Goal: Information Seeking & Learning: Check status

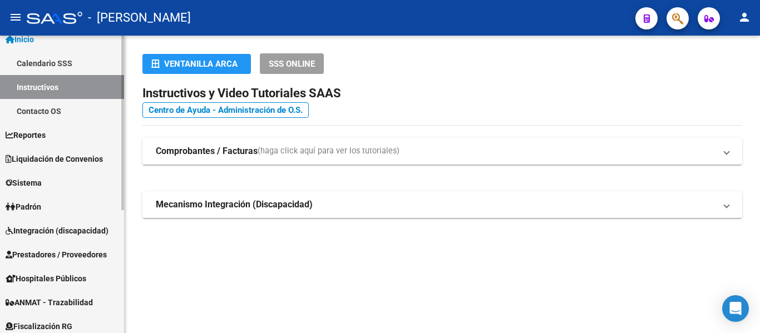
scroll to position [56, 0]
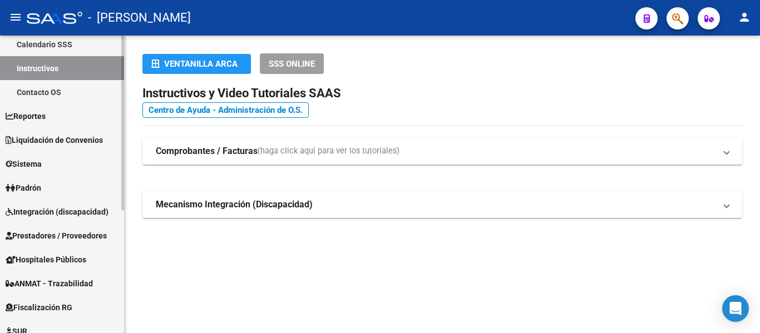
click at [50, 183] on link "Padrón" at bounding box center [62, 188] width 124 height 24
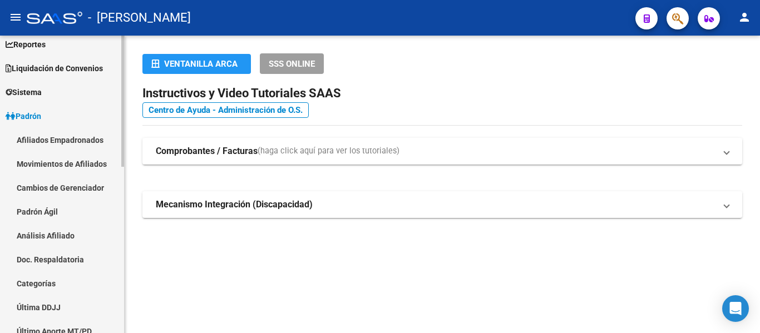
click at [62, 210] on link "Padrón Ágil" at bounding box center [62, 212] width 124 height 24
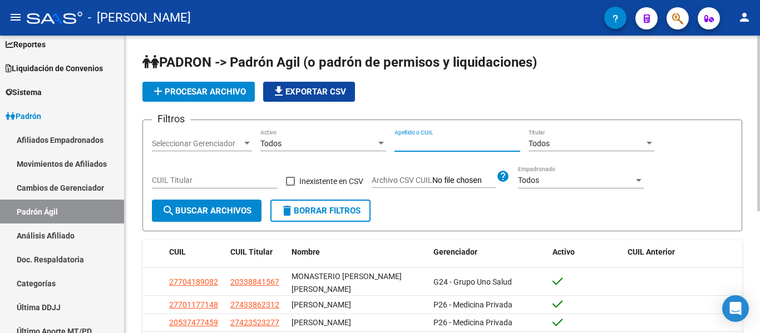
paste input "46429725"
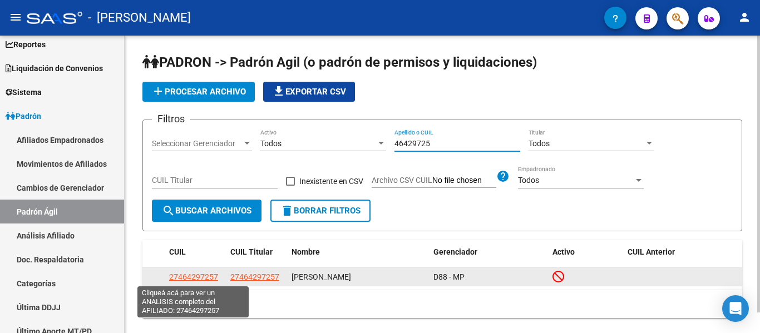
type input "46429725"
click at [199, 280] on span "27464297257" at bounding box center [193, 277] width 49 height 9
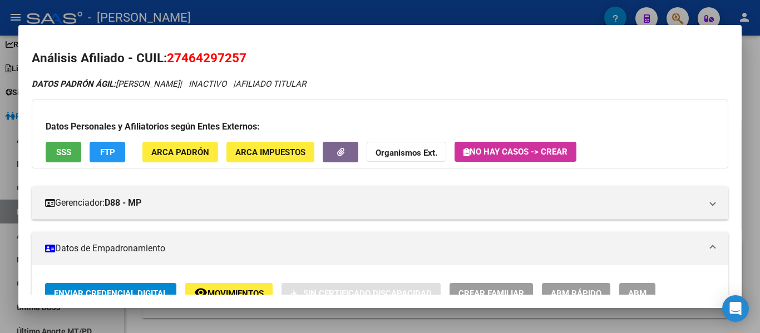
drag, startPoint x: 169, startPoint y: 53, endPoint x: 249, endPoint y: 61, distance: 81.0
click at [249, 61] on h2 "Análisis Afiliado - CUIL: 27464297257" at bounding box center [380, 58] width 696 height 19
copy span "27464297257"
click at [382, 11] on div at bounding box center [380, 166] width 760 height 333
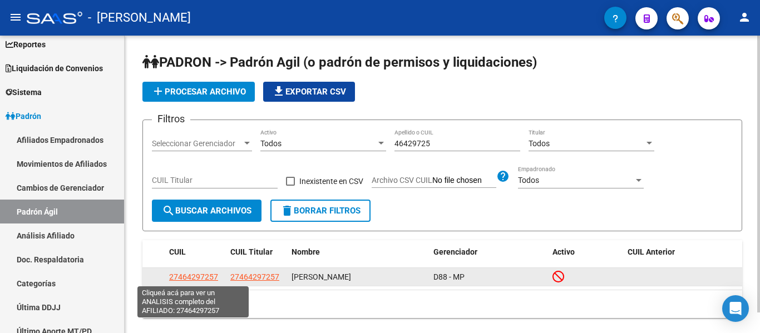
click at [205, 277] on span "27464297257" at bounding box center [193, 277] width 49 height 9
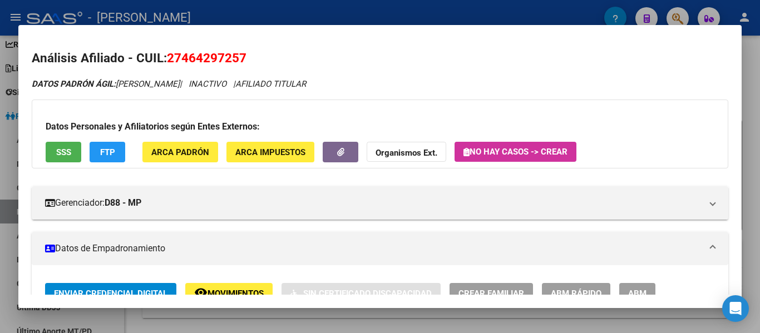
click at [344, 11] on div at bounding box center [380, 166] width 760 height 333
